Goal: Transaction & Acquisition: Download file/media

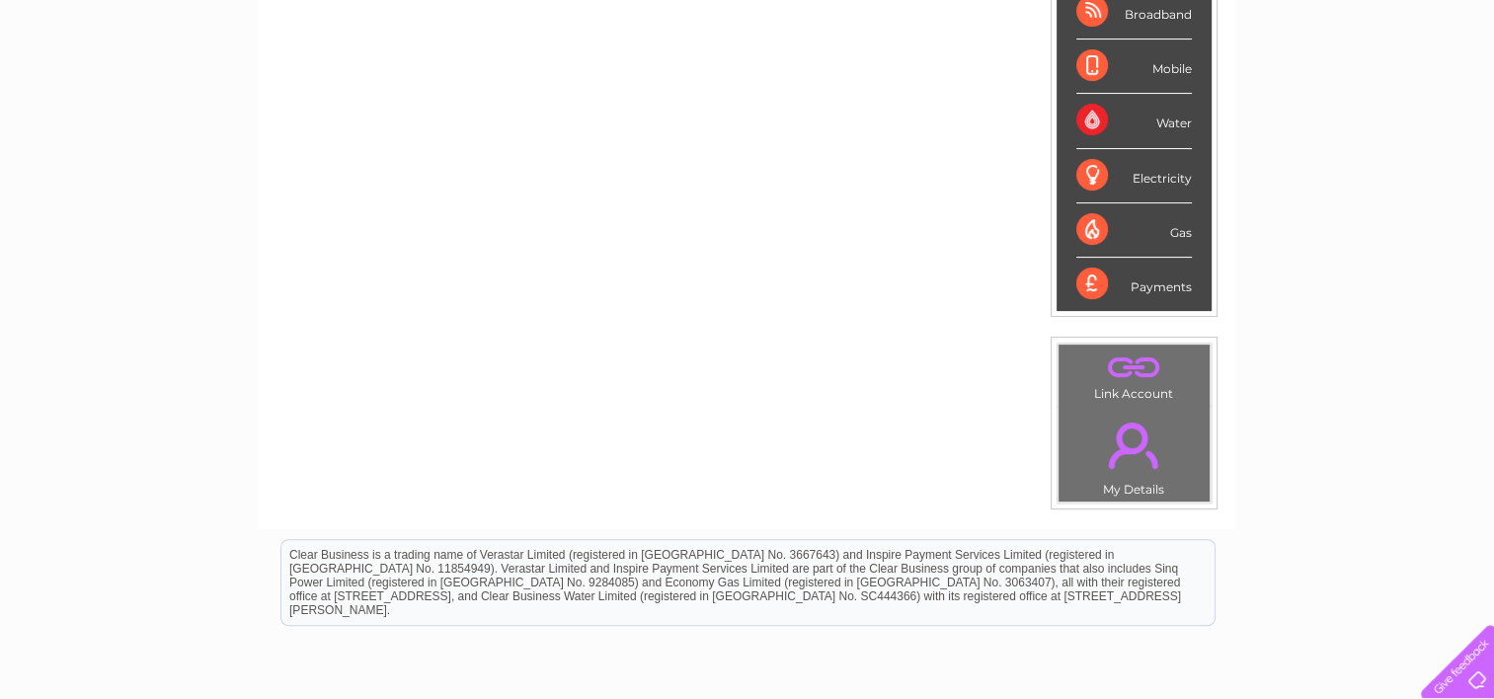
scroll to position [99, 0]
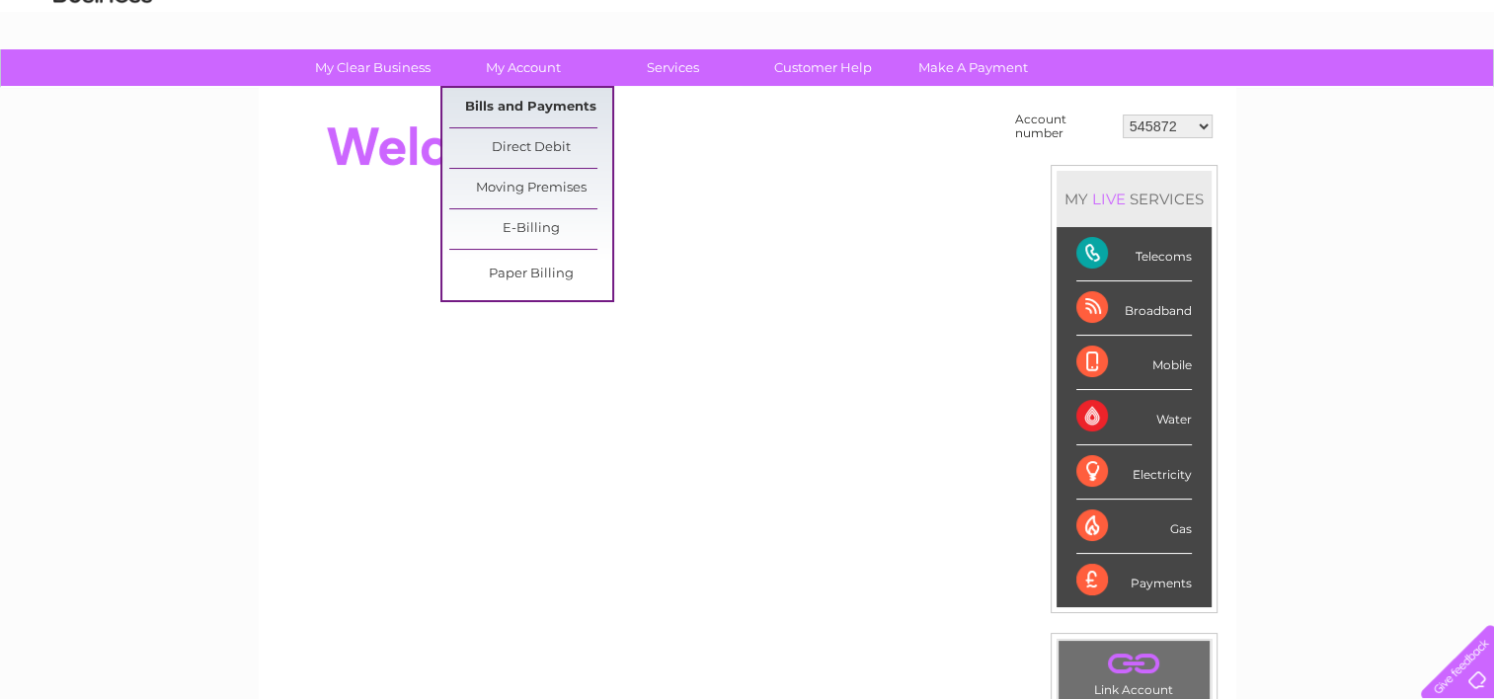
click at [516, 107] on link "Bills and Payments" at bounding box center [530, 107] width 163 height 39
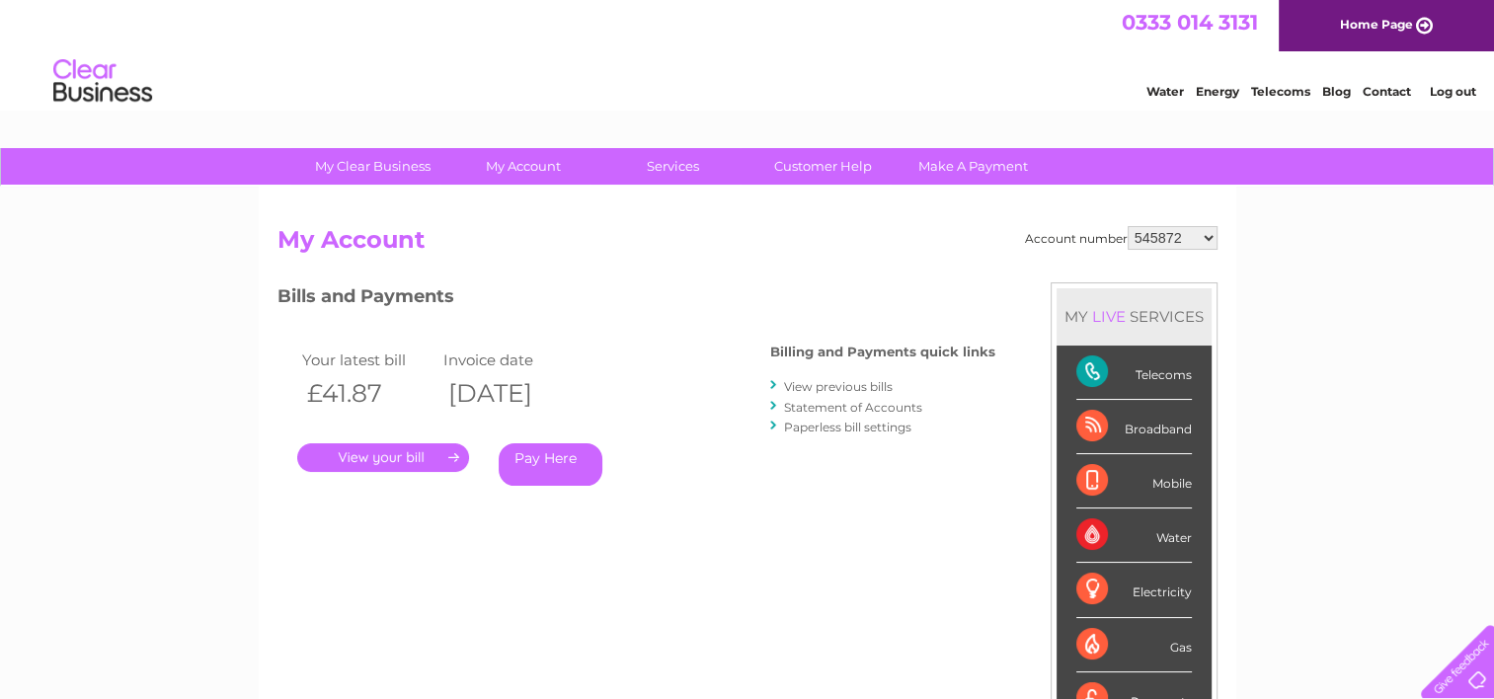
click at [1211, 235] on select "545872 30287562" at bounding box center [1173, 238] width 90 height 24
select select "30287562"
click at [1128, 226] on select "545872 30287562" at bounding box center [1173, 238] width 90 height 24
click at [423, 460] on link "." at bounding box center [383, 457] width 172 height 29
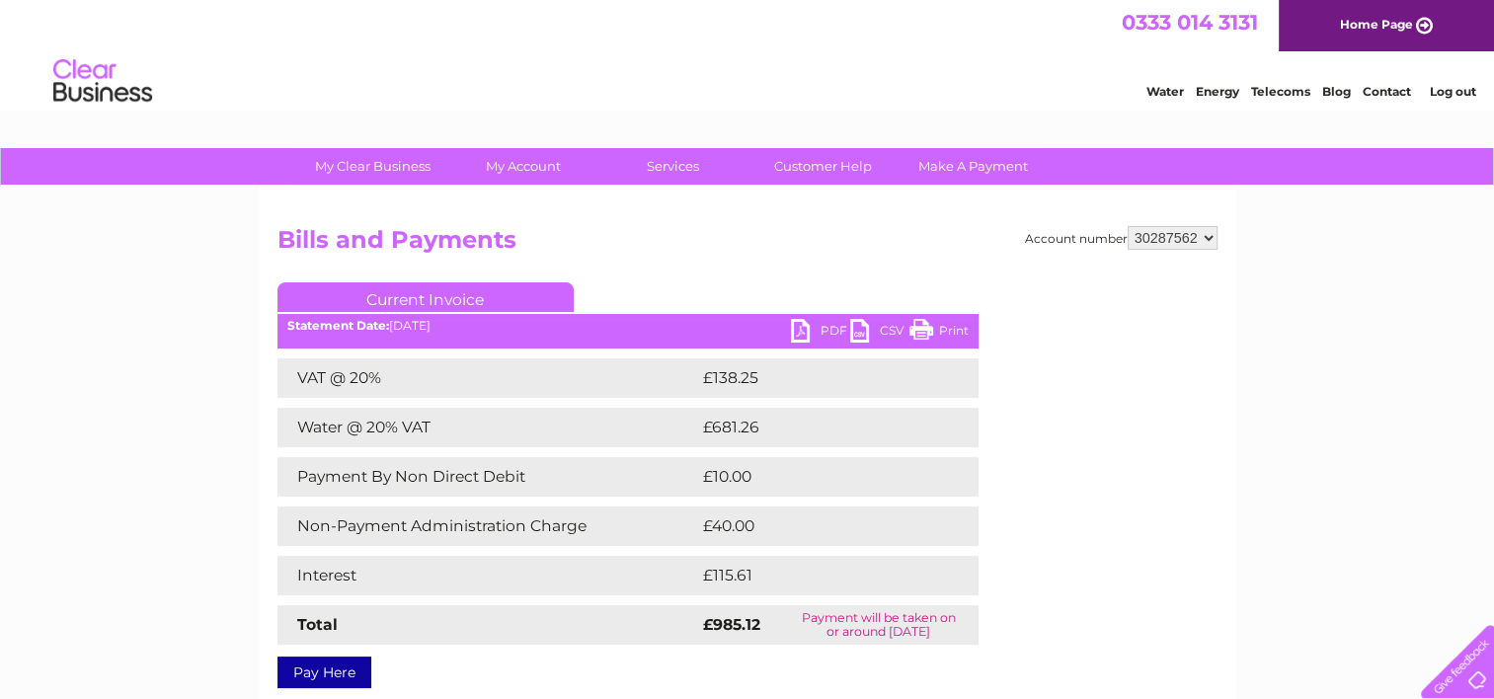
click at [837, 332] on link "PDF" at bounding box center [820, 333] width 59 height 29
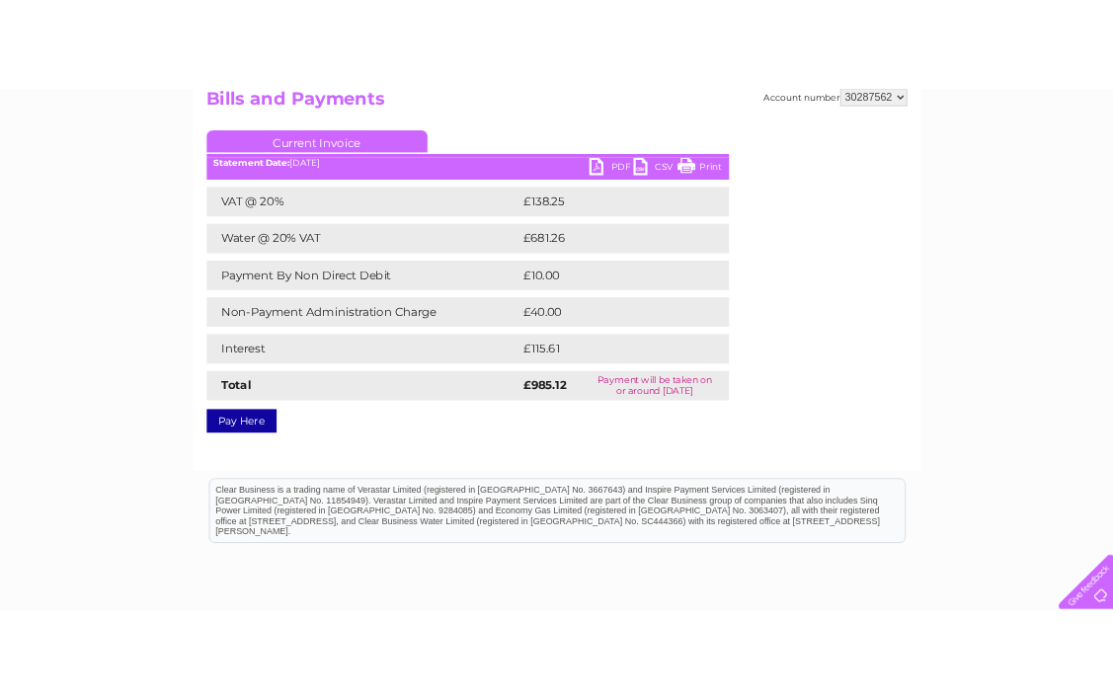
scroll to position [99, 0]
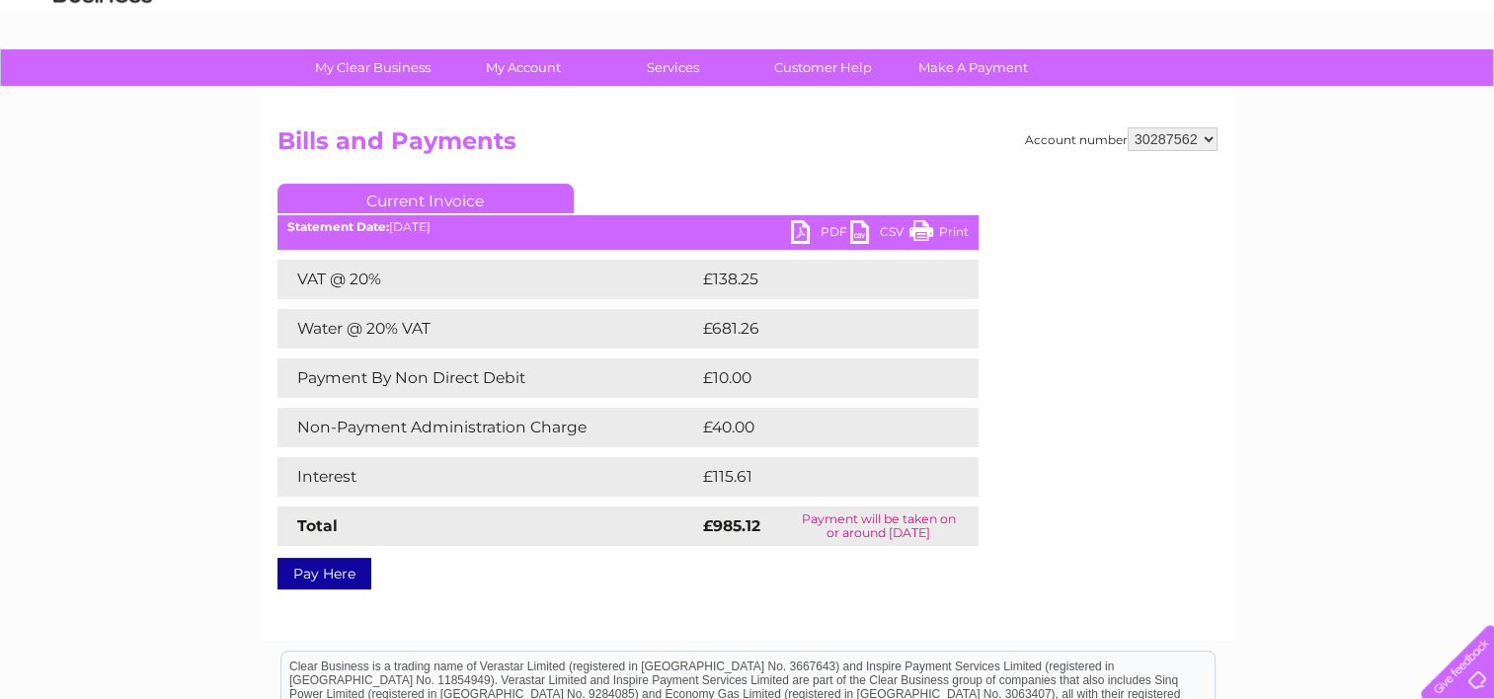
click at [829, 223] on link "PDF" at bounding box center [820, 234] width 59 height 29
